Goal: Task Accomplishment & Management: Use online tool/utility

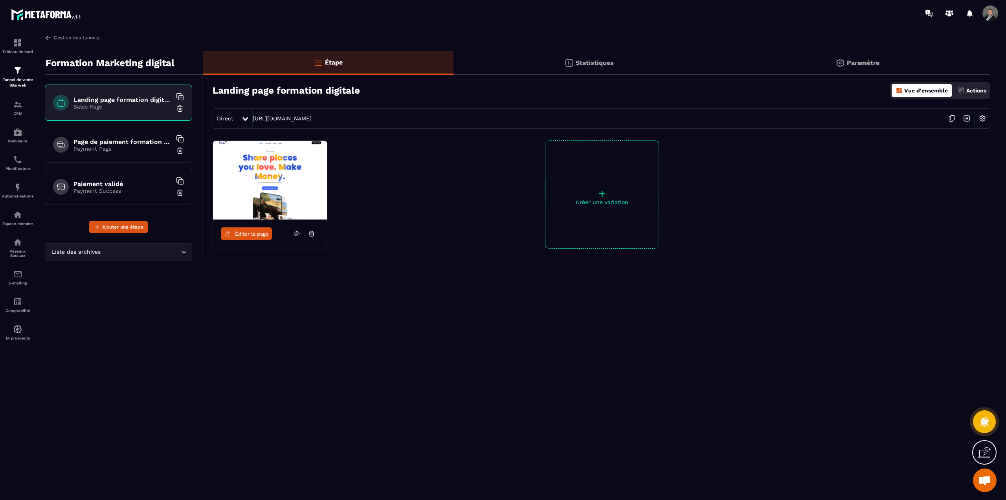
click at [47, 39] on img at bounding box center [48, 37] width 7 height 7
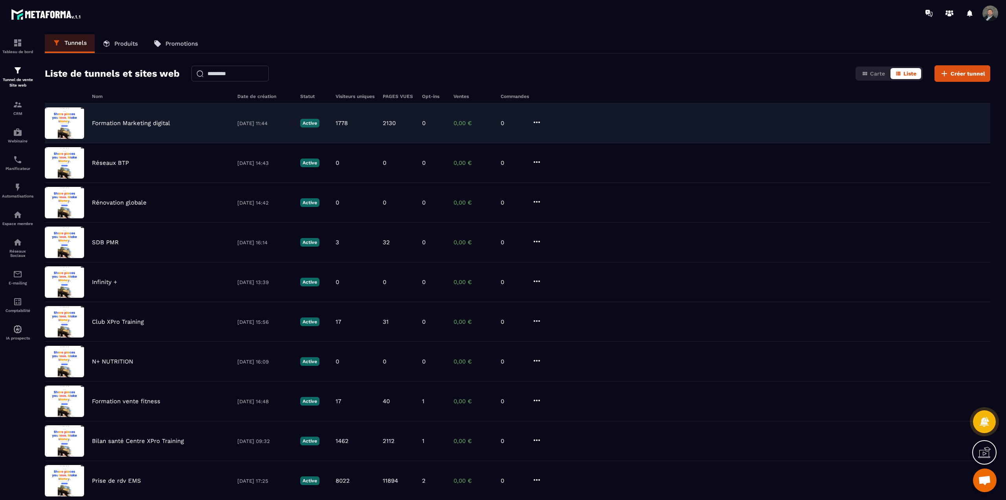
click at [366, 123] on div "1778" at bounding box center [355, 122] width 39 height 7
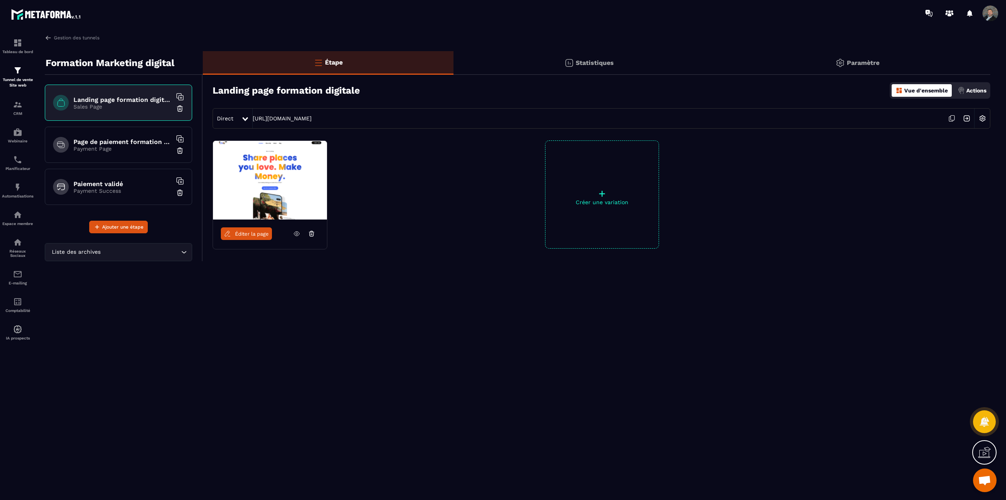
click at [604, 60] on p "Statistiques" at bounding box center [595, 62] width 38 height 7
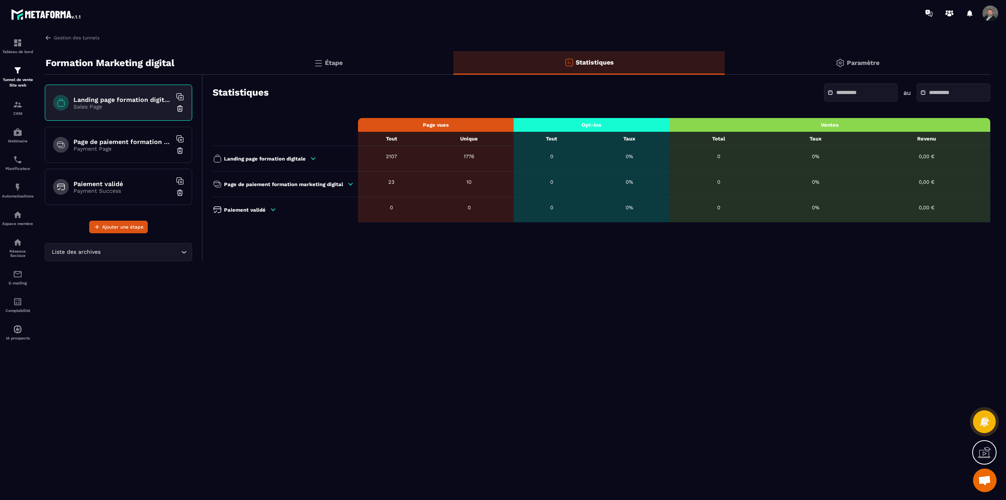
click at [857, 93] on input "text" at bounding box center [863, 93] width 55 height 6
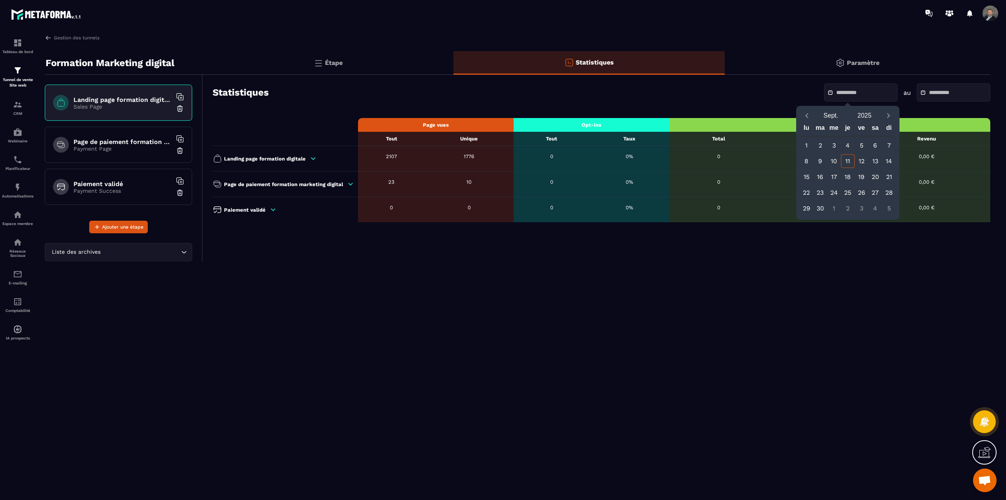
click at [857, 93] on input "text" at bounding box center [863, 93] width 55 height 6
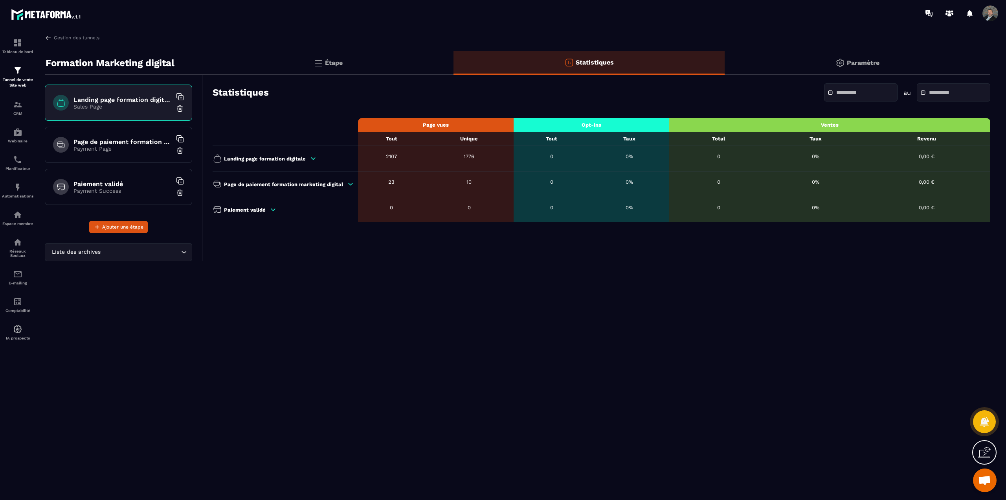
click at [696, 308] on div "Gestion des tunnels Formation Marketing digital Landing page formation digitale…" at bounding box center [517, 265] width 961 height 462
click at [243, 213] on div "Paiement validé" at bounding box center [283, 209] width 141 height 9
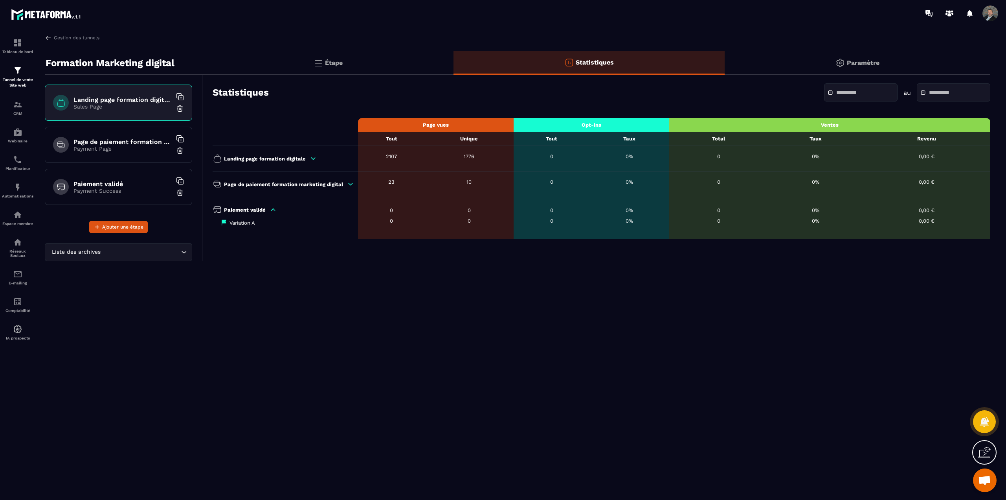
click at [252, 184] on p "Page de paiement formation marketing digital" at bounding box center [283, 184] width 119 height 6
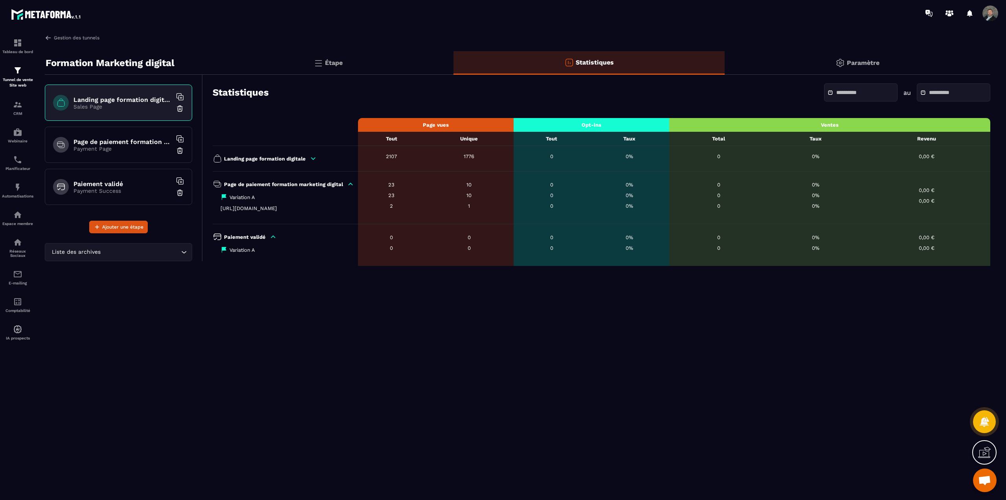
click at [47, 35] on img at bounding box center [48, 37] width 7 height 7
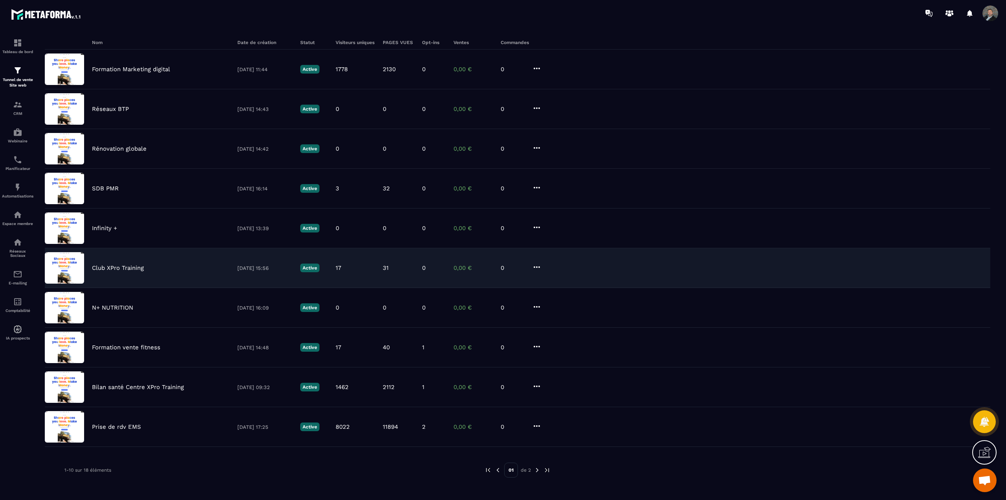
scroll to position [54, 0]
click at [236, 266] on div "Club XPro Training [DATE] 15:56 Active 17 31 0 0,00 € 0" at bounding box center [518, 268] width 946 height 40
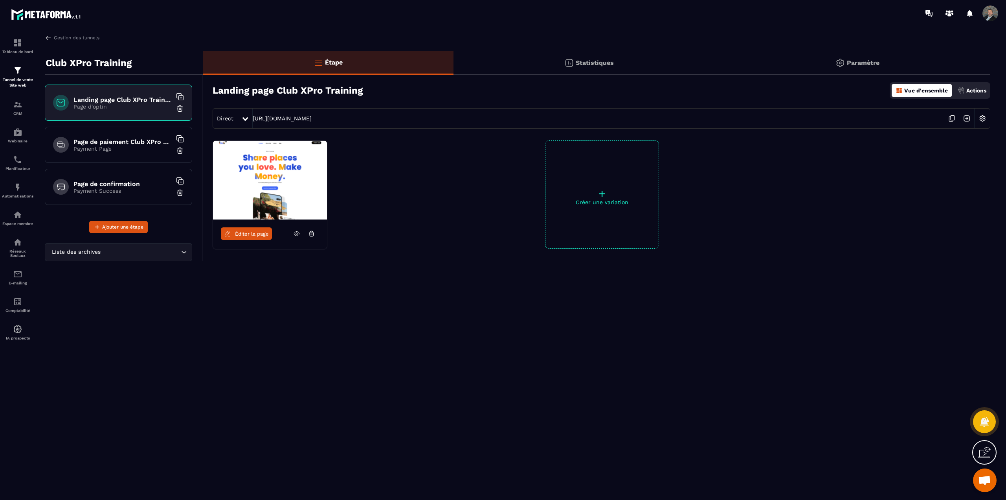
click at [300, 231] on icon at bounding box center [296, 233] width 7 height 7
click at [45, 39] on img at bounding box center [48, 37] width 7 height 7
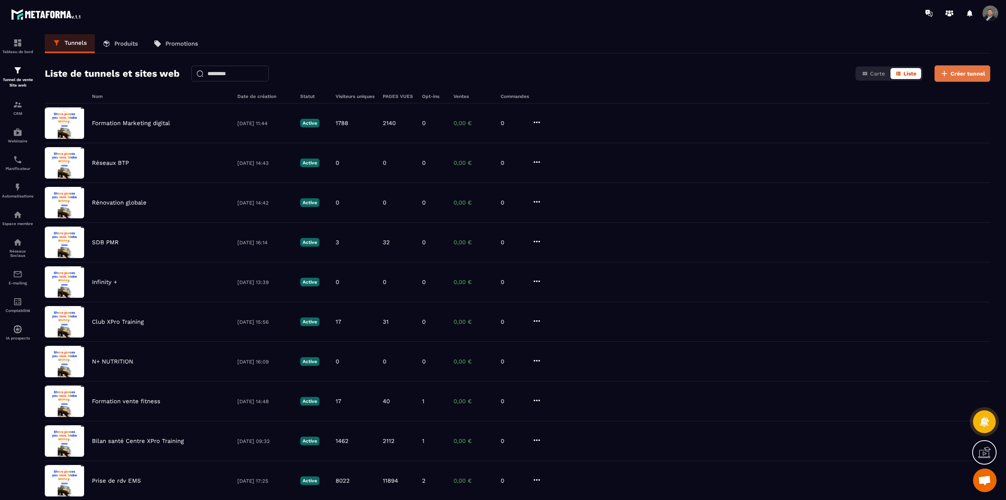
click at [956, 75] on span "Créer tunnel" at bounding box center [968, 74] width 35 height 8
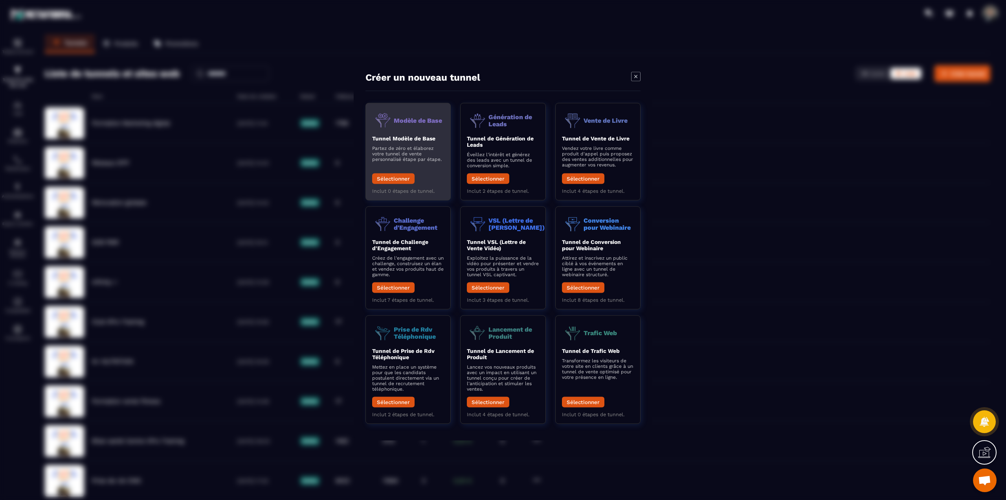
click at [416, 156] on p "Partez de zéro et élaborez votre tunnel de vente personnalisé étape par étape." at bounding box center [408, 153] width 72 height 17
click at [406, 177] on button "Sélectionner" at bounding box center [393, 178] width 42 height 11
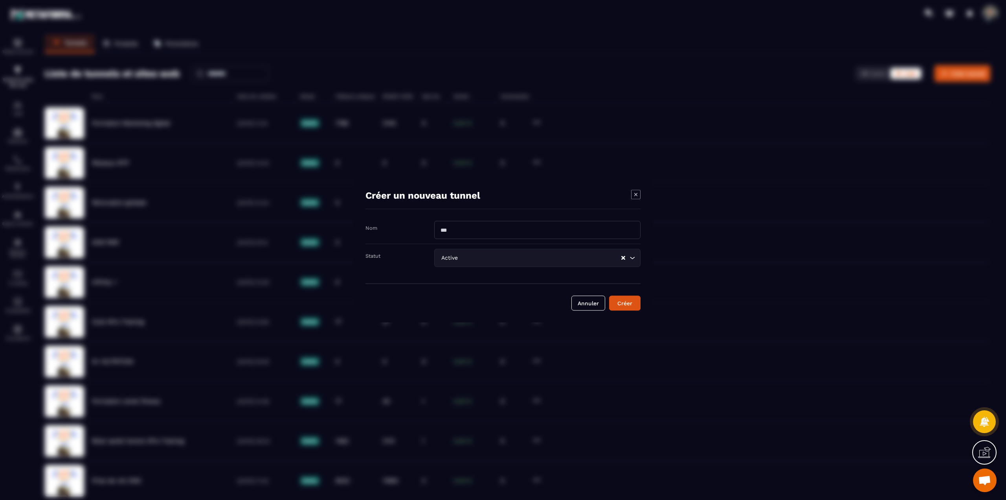
click at [477, 228] on input "Modal window" at bounding box center [537, 229] width 206 height 18
type input "*"
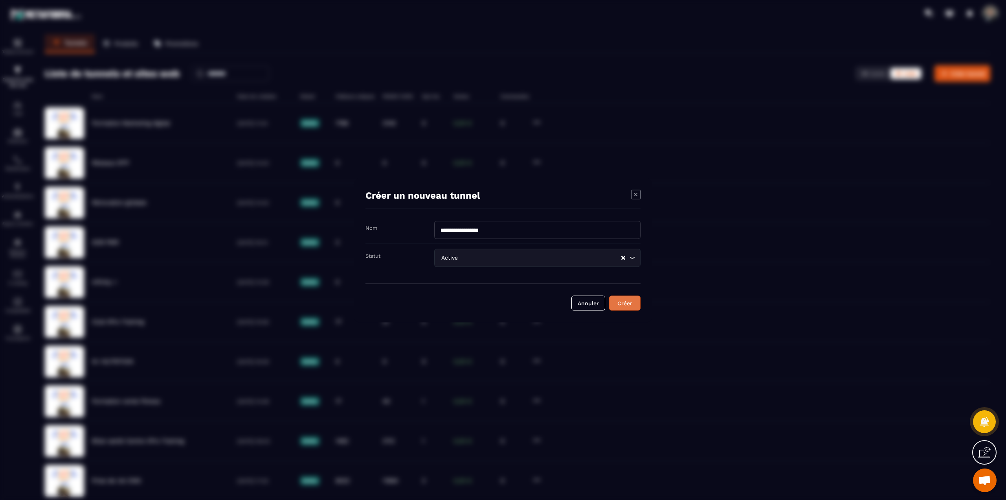
type input "**********"
click at [634, 304] on div "Créer" at bounding box center [624, 303] width 21 height 8
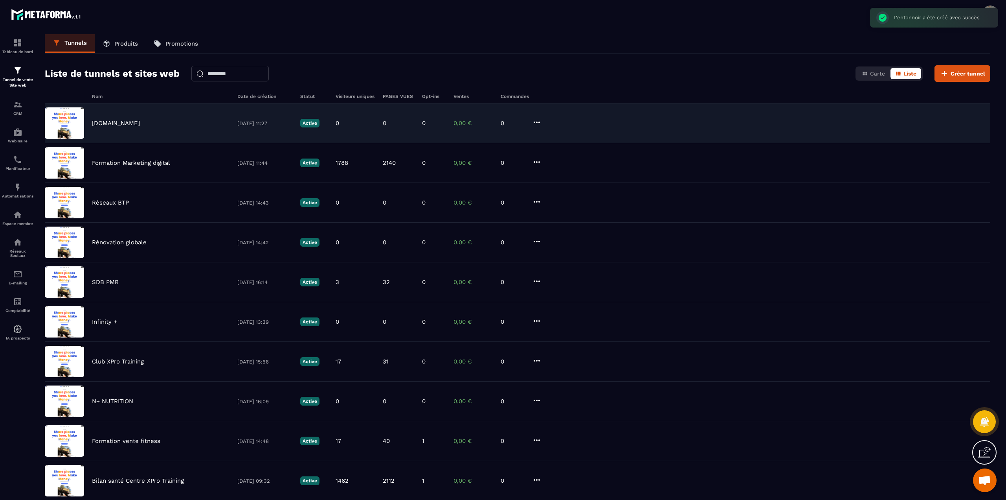
click at [169, 123] on div "[DOMAIN_NAME]" at bounding box center [161, 122] width 138 height 7
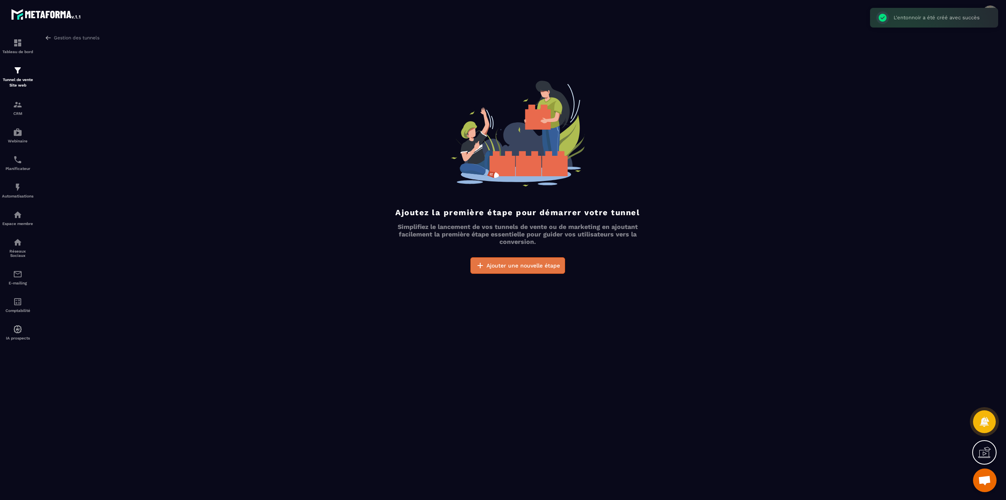
click at [537, 268] on span "Ajouter une nouvelle étape" at bounding box center [523, 265] width 73 height 8
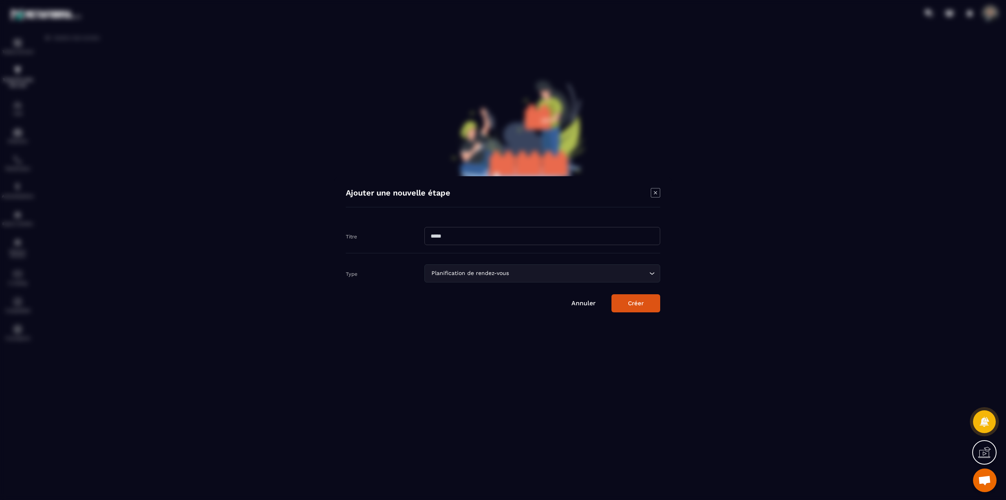
click at [487, 276] on div "Planification de rendez-vous" at bounding box center [538, 273] width 219 height 9
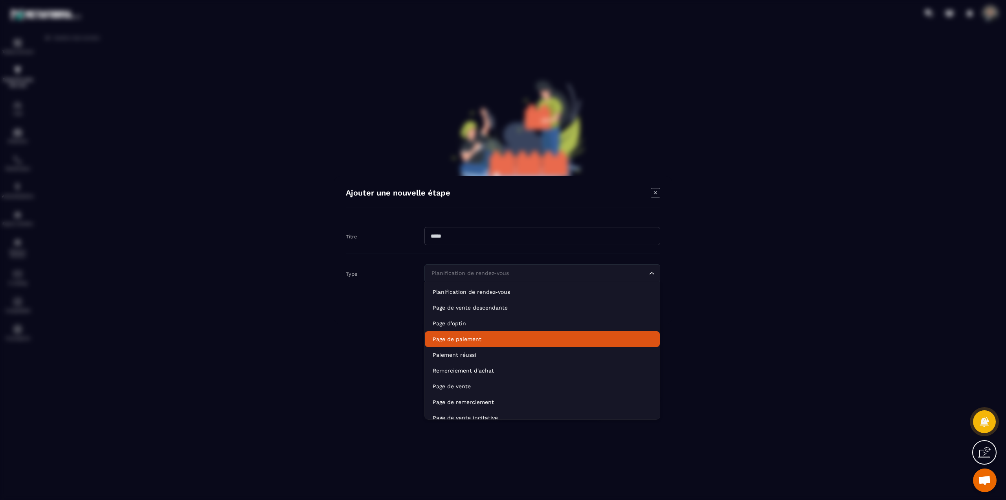
scroll to position [55, 0]
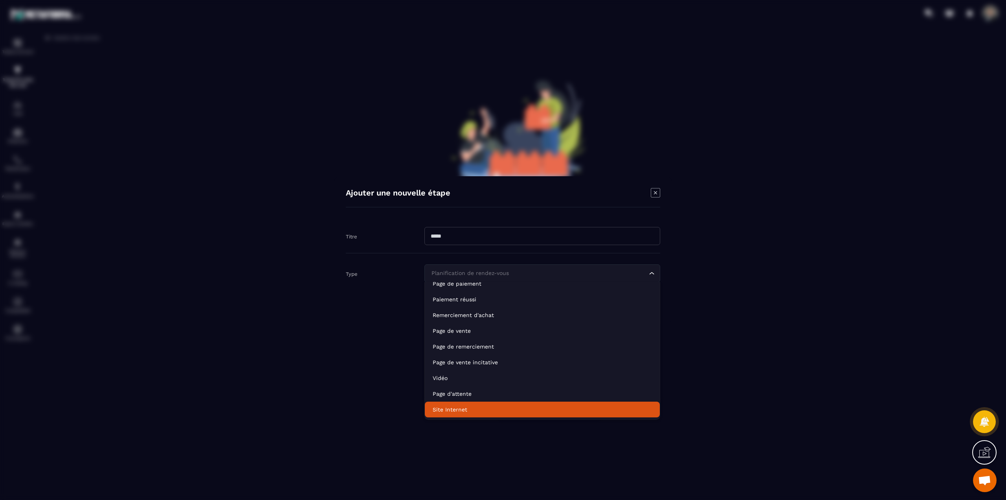
click at [461, 413] on p "Site Internet" at bounding box center [542, 409] width 219 height 8
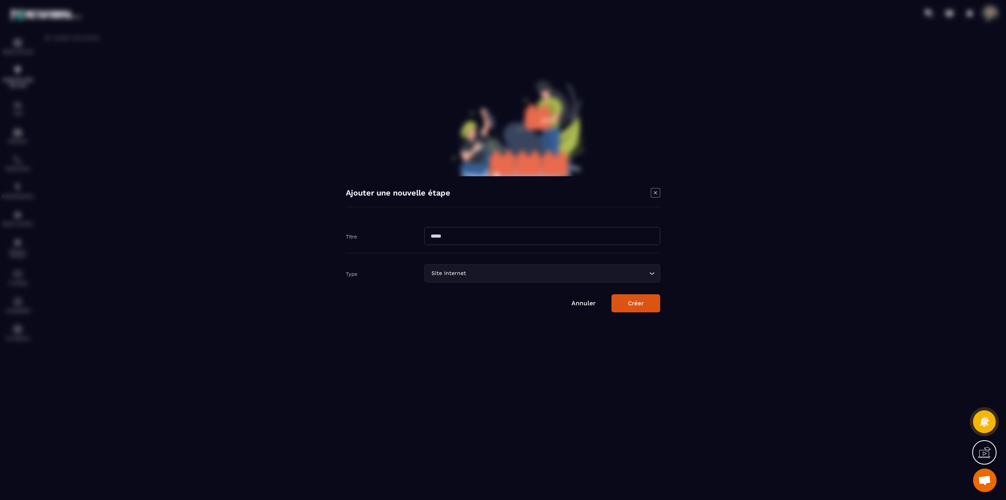
click at [469, 239] on input "Modal window" at bounding box center [542, 236] width 236 height 18
type input "**********"
click at [629, 306] on button "Créer" at bounding box center [636, 303] width 49 height 18
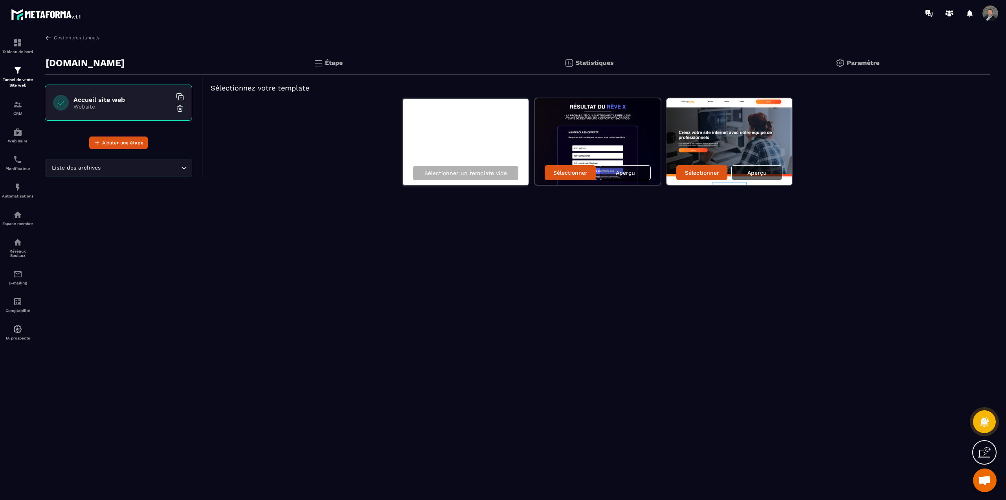
click at [758, 169] on div "Aperçu" at bounding box center [756, 172] width 51 height 15
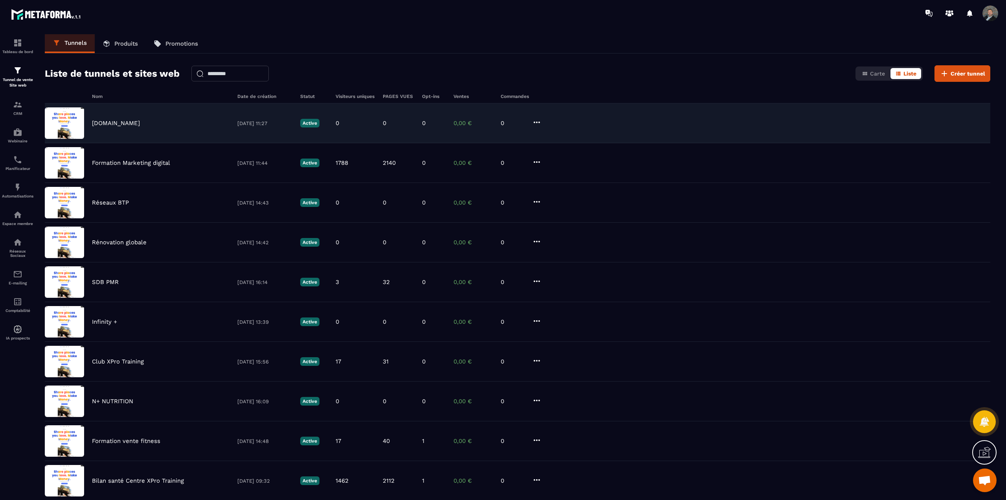
click at [149, 120] on div "[DOMAIN_NAME]" at bounding box center [161, 122] width 138 height 7
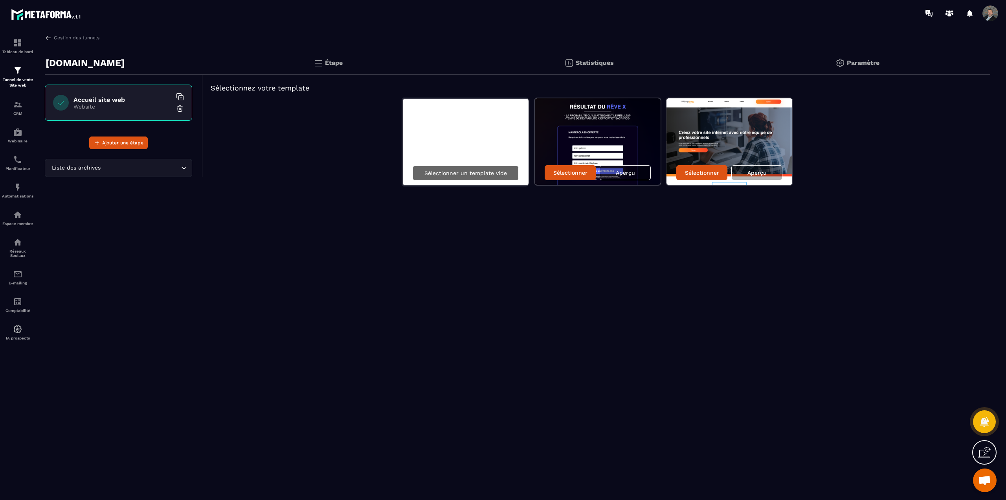
click at [462, 174] on p "Sélectionner un template vide" at bounding box center [465, 173] width 83 height 6
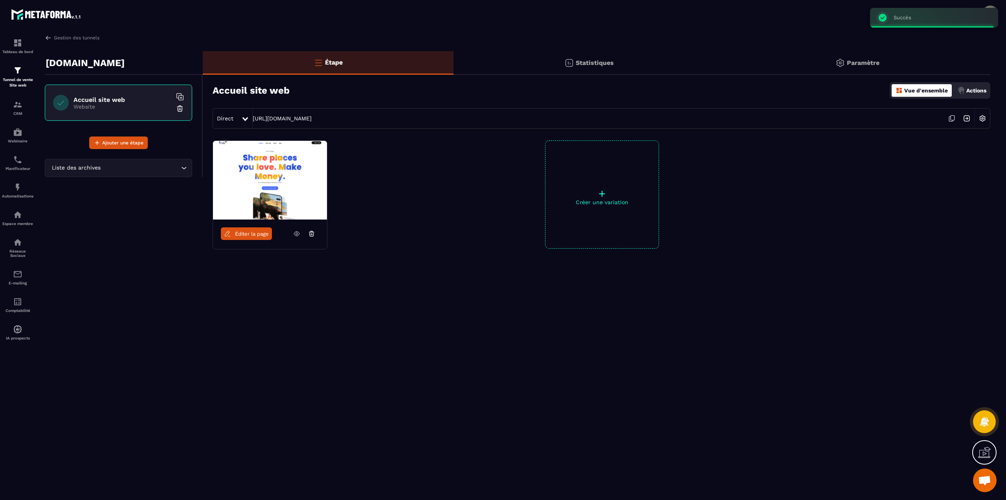
click at [269, 232] on span "Éditer la page" at bounding box center [252, 234] width 34 height 6
